Goal: Task Accomplishment & Management: Use online tool/utility

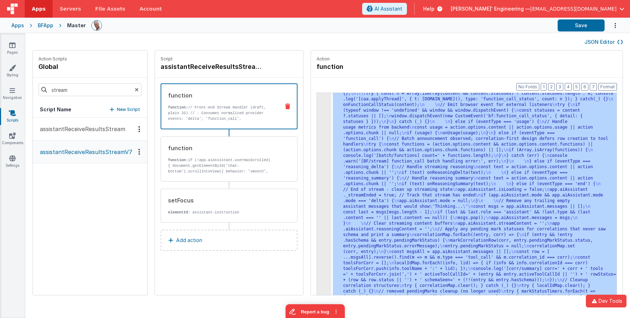
click at [426, 49] on div "JSON Editor" at bounding box center [327, 41] width 605 height 17
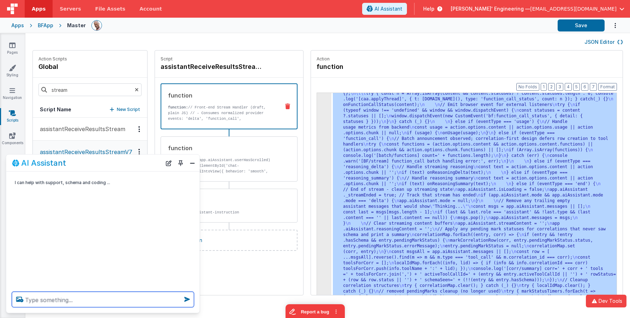
click at [164, 298] on textarea at bounding box center [103, 300] width 182 height 16
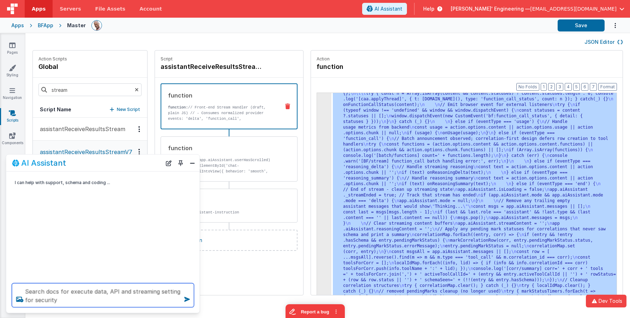
type textarea "Search docs for execute data, API and streaming setting for security"
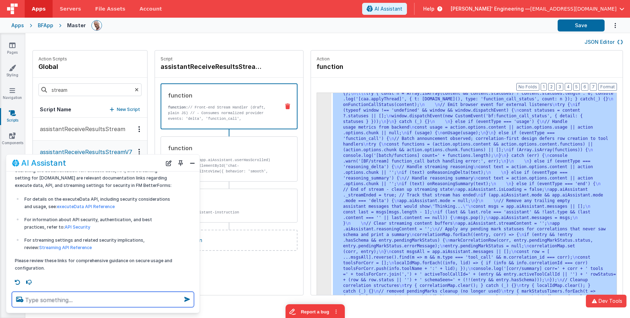
scroll to position [48, 0]
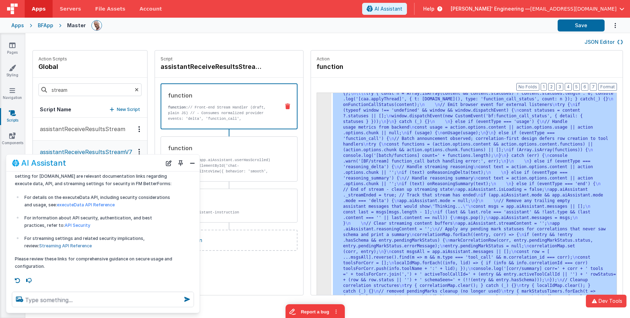
click at [65, 247] on link "Streaming API Reference" at bounding box center [65, 245] width 53 height 5
click at [97, 204] on link "executeData API Reference" at bounding box center [86, 205] width 58 height 5
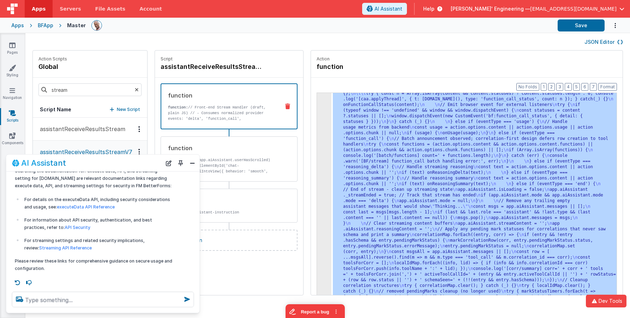
drag, startPoint x: 417, startPoint y: 119, endPoint x: 411, endPoint y: 121, distance: 6.6
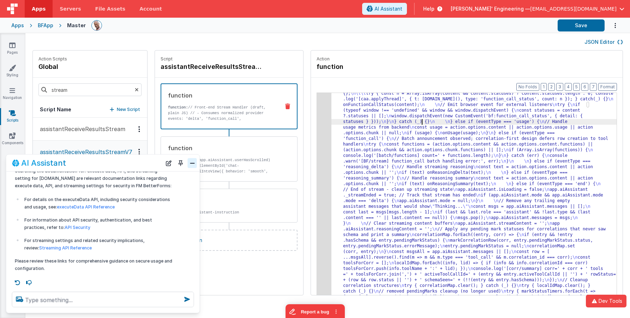
drag, startPoint x: 188, startPoint y: 162, endPoint x: 193, endPoint y: 162, distance: 4.2
click at [188, 162] on button "Close" at bounding box center [192, 163] width 9 height 10
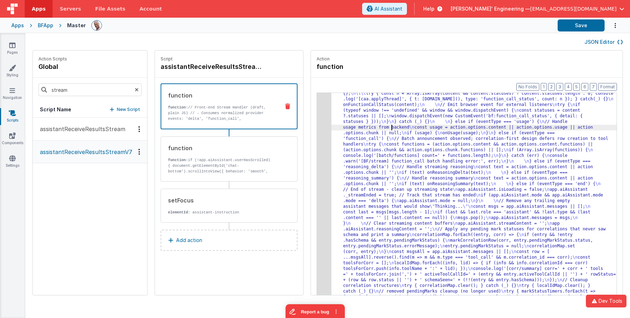
drag, startPoint x: 387, startPoint y: 125, endPoint x: 367, endPoint y: 125, distance: 19.4
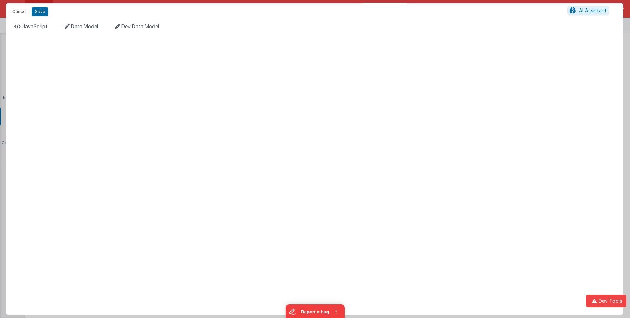
click at [316, 119] on div "Format 7 6 5 4 3 2 1 No Folds XXXXXXXXXXXXXXXXXXXXXXXXXXXXXXXXXXXXXXXXXXXXXXXXX…" at bounding box center [314, 174] width 617 height 280
click at [43, 29] on span "JavaScript" at bounding box center [34, 26] width 25 height 6
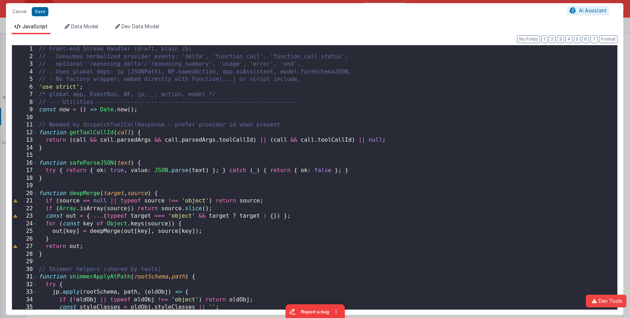
click at [109, 91] on div "// Front-end Stream Handler (draft, plain JS) // - Consumes normalized provider…" at bounding box center [327, 184] width 580 height 279
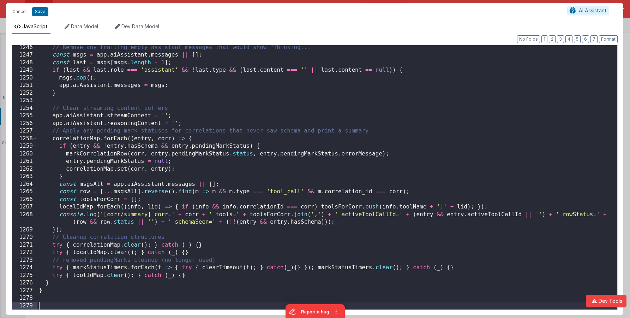
scroll to position [9524, 0]
click at [41, 11] on button "Save" at bounding box center [40, 11] width 17 height 9
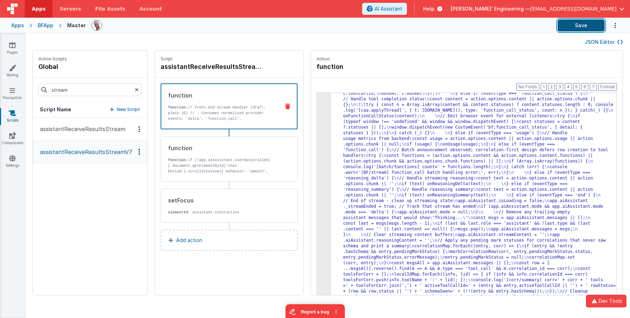
click at [578, 28] on button "Save" at bounding box center [581, 25] width 47 height 12
drag, startPoint x: 573, startPoint y: 25, endPoint x: 566, endPoint y: 27, distance: 7.4
click at [573, 25] on button "Save" at bounding box center [581, 25] width 47 height 12
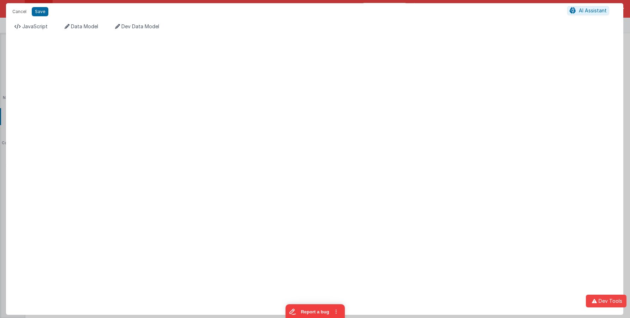
drag, startPoint x: 317, startPoint y: 127, endPoint x: 218, endPoint y: 103, distance: 102.0
click at [317, 127] on div "Format 7 6 5 4 3 2 1 No Folds XXXXXXXXXXXXXXXXXXXXXXXXXXXXXXXXXXXXXXXXXXXXXXXXX…" at bounding box center [314, 174] width 617 height 280
click at [44, 28] on span "JavaScript" at bounding box center [34, 26] width 25 height 6
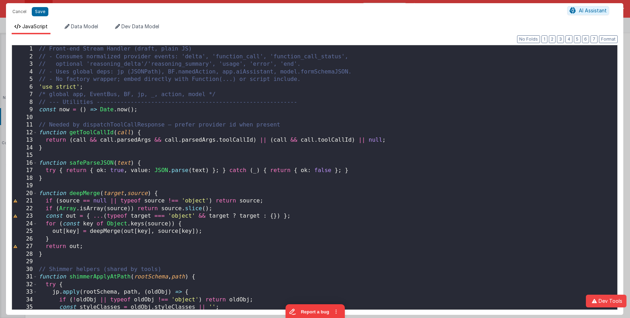
click at [229, 134] on div "// Front-end Stream Handler (draft, plain JS) // - Consumes normalized provider…" at bounding box center [327, 184] width 580 height 279
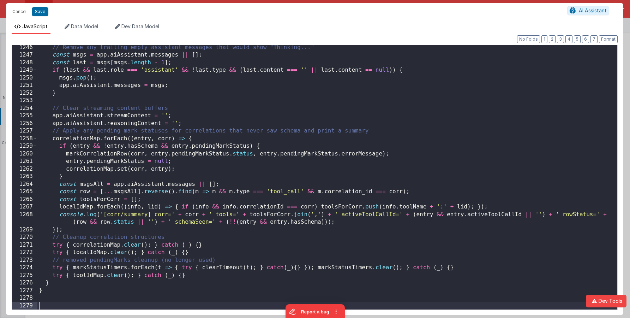
scroll to position [9524, 0]
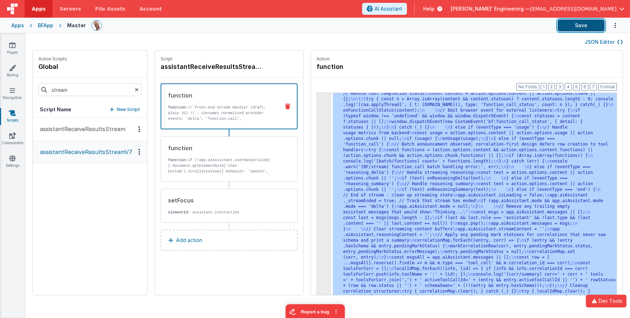
click at [584, 28] on button "Save" at bounding box center [581, 25] width 47 height 12
click at [588, 25] on button "Save" at bounding box center [581, 25] width 47 height 12
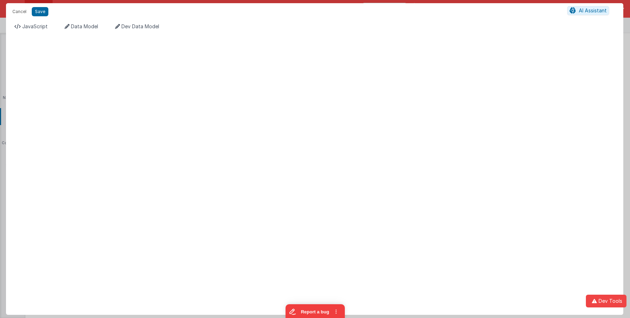
click at [170, 53] on div "Format 7 6 5 4 3 2 1 No Folds XXXXXXXXXXXXXXXXXXXXXXXXXXXXXXXXXXXXXXXXXXXXXXXXX…" at bounding box center [314, 174] width 617 height 280
click at [29, 25] on span "JavaScript" at bounding box center [34, 26] width 25 height 6
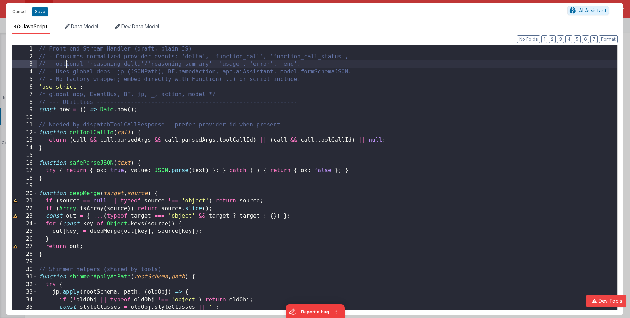
click at [64, 64] on div "// Front-end Stream Handler (draft, plain JS) // - Consumes normalized provider…" at bounding box center [327, 184] width 580 height 279
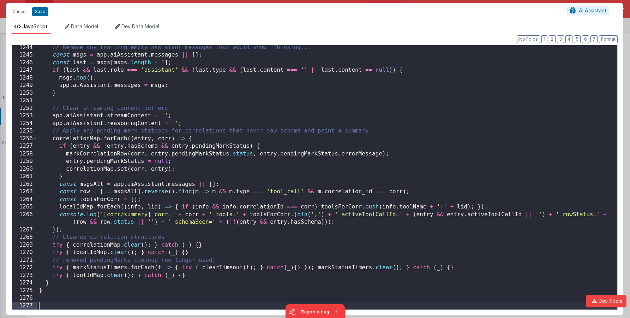
scroll to position [9509, 0]
drag, startPoint x: 43, startPoint y: 13, endPoint x: 244, endPoint y: 25, distance: 201.1
click at [43, 13] on button "Save" at bounding box center [40, 11] width 17 height 9
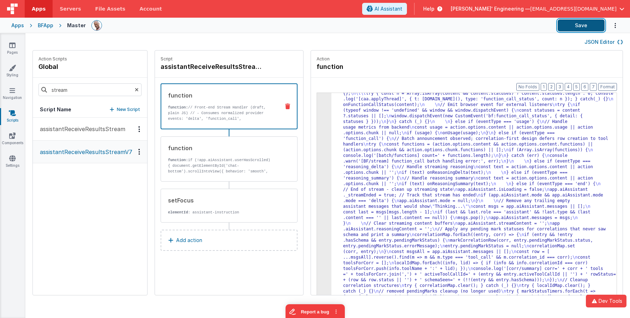
click at [577, 28] on button "Save" at bounding box center [581, 25] width 47 height 12
drag, startPoint x: 413, startPoint y: 122, endPoint x: 348, endPoint y: 119, distance: 65.4
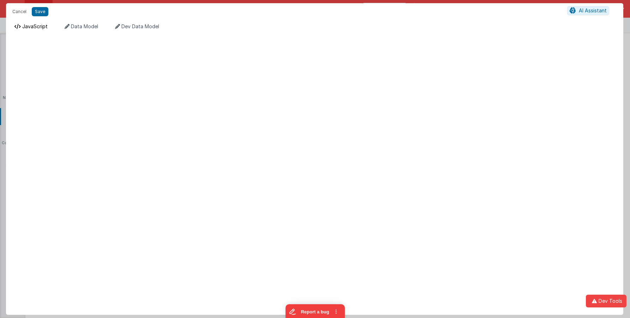
click at [35, 28] on span "JavaScript" at bounding box center [34, 26] width 25 height 6
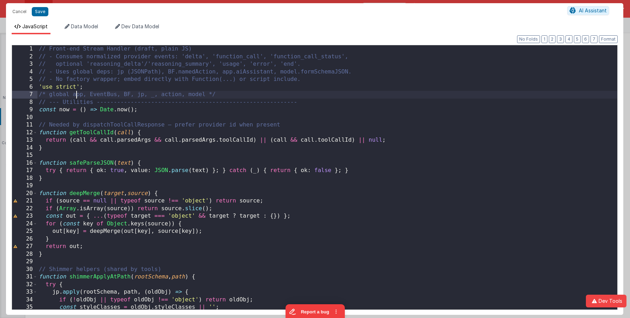
scroll to position [0, 0]
click at [77, 97] on div "// Front-end Stream Handler (draft, plain JS) // - Consumes normalized provider…" at bounding box center [327, 184] width 580 height 279
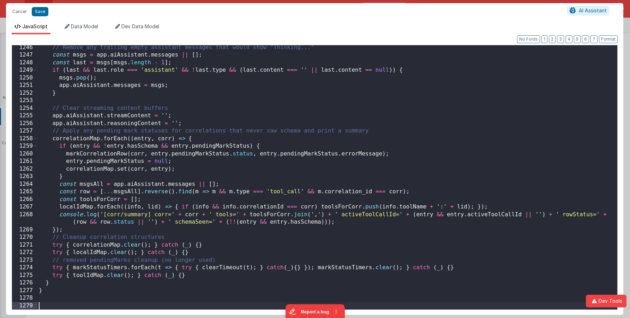
scroll to position [9524, 0]
